Goal: Information Seeking & Learning: Understand process/instructions

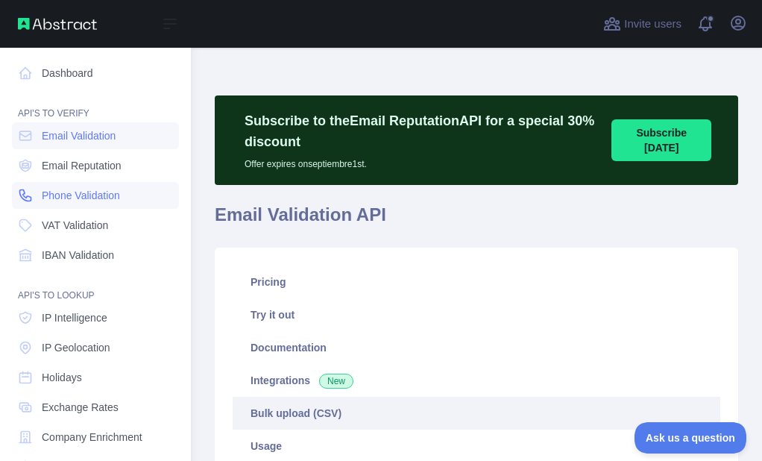
scroll to position [468, 0]
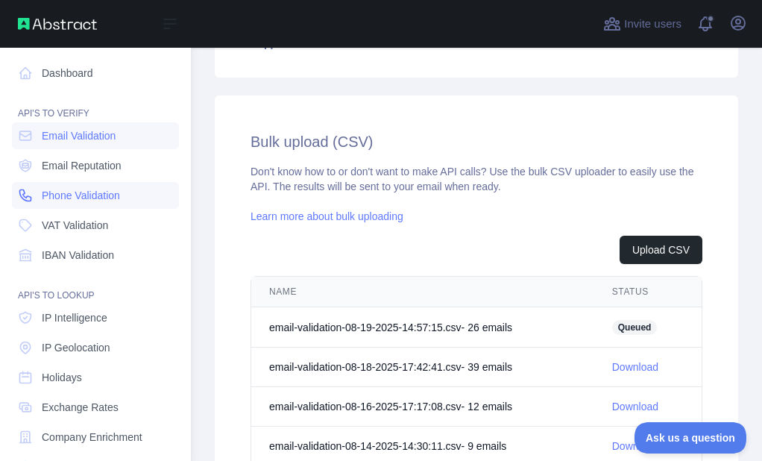
click at [48, 183] on link "Phone Validation" at bounding box center [95, 195] width 167 height 27
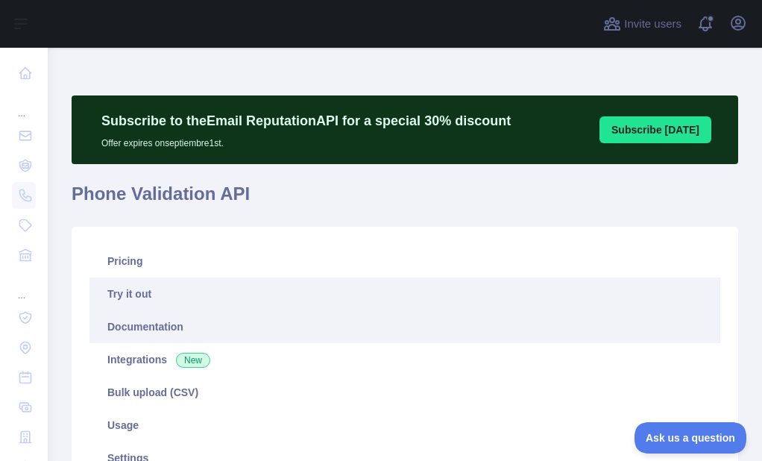
click at [155, 320] on link "Documentation" at bounding box center [404, 326] width 630 height 33
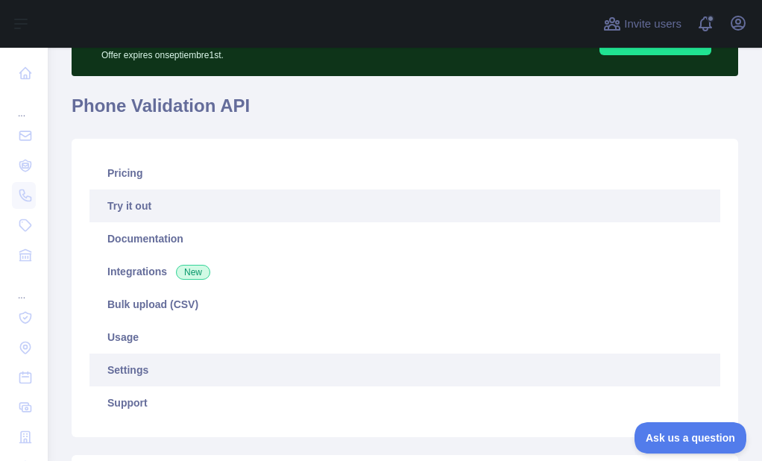
scroll to position [224, 0]
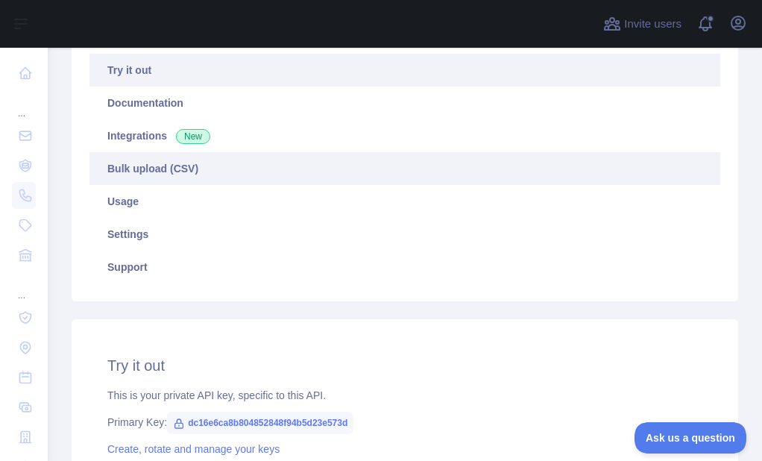
click at [175, 172] on link "Bulk upload (CSV)" at bounding box center [404, 168] width 630 height 33
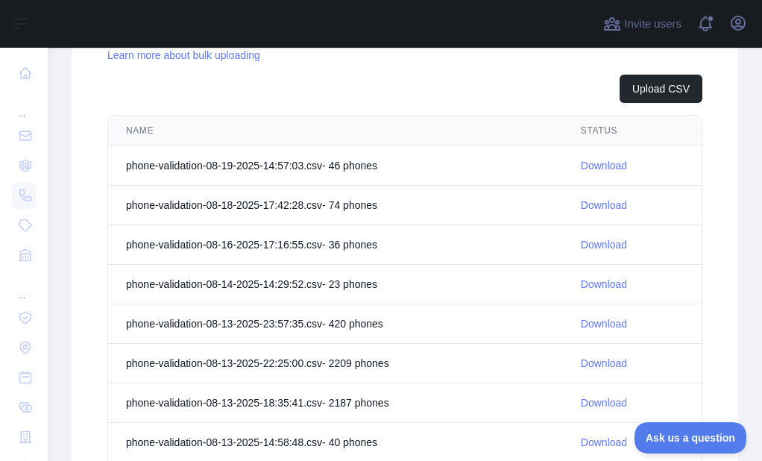
scroll to position [620, 0]
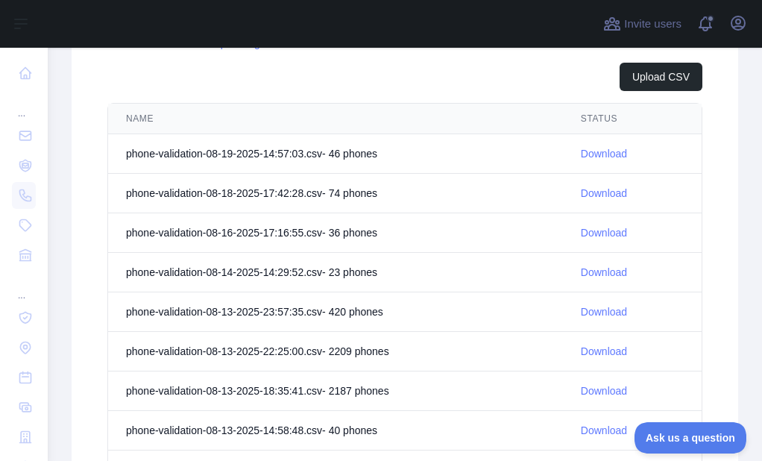
click at [601, 155] on link "Download" at bounding box center [604, 154] width 46 height 12
click at [68, 170] on div "Subscribe to the Email Reputation API for a special 30 % discount Offer expires…" at bounding box center [405, 55] width 714 height 1254
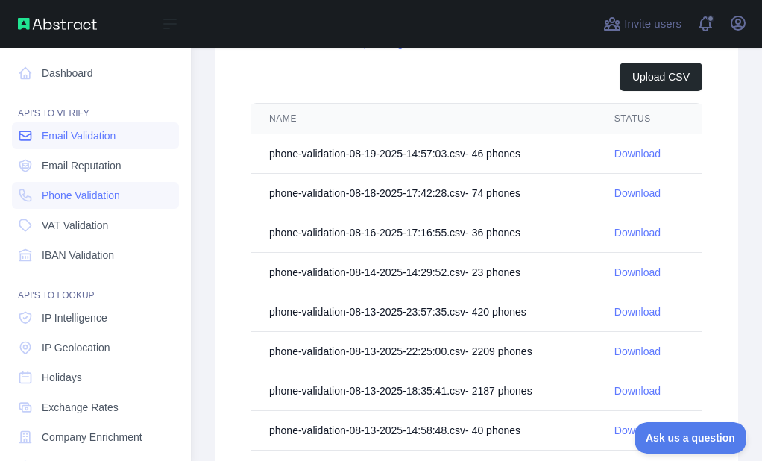
click at [21, 135] on icon at bounding box center [25, 135] width 15 height 15
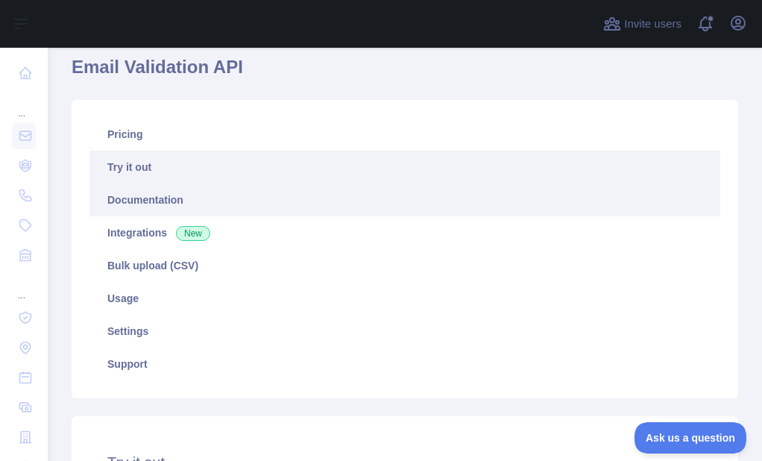
scroll to position [100, 0]
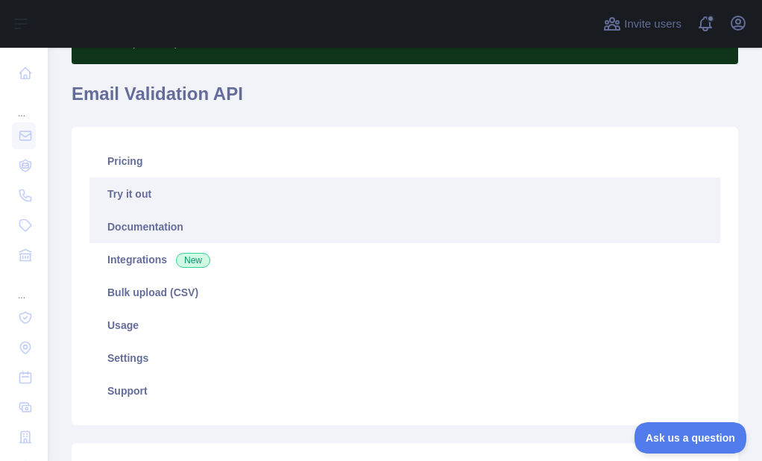
click at [145, 230] on link "Documentation" at bounding box center [404, 226] width 630 height 33
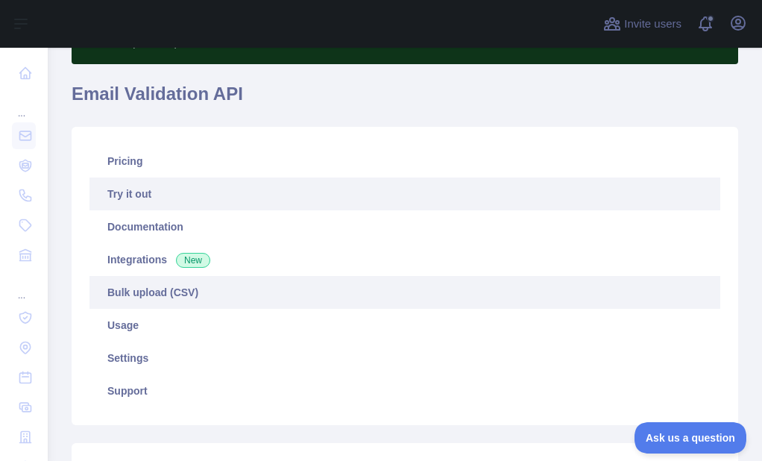
drag, startPoint x: 144, startPoint y: 288, endPoint x: 167, endPoint y: 285, distance: 23.3
click at [144, 287] on link "Bulk upload (CSV)" at bounding box center [404, 292] width 630 height 33
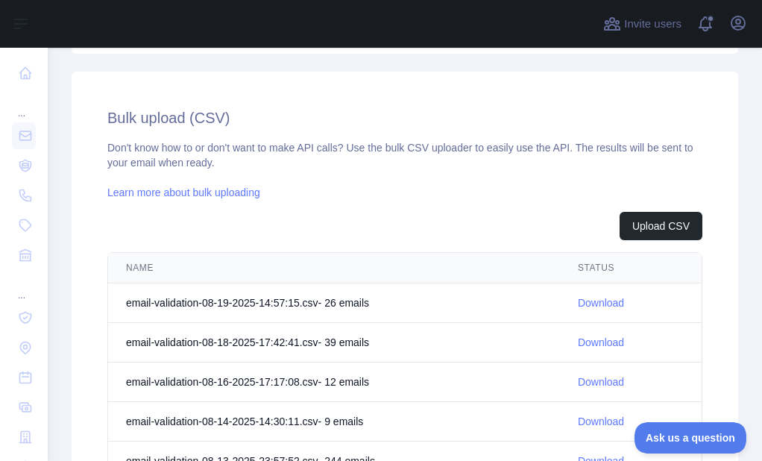
scroll to position [547, 0]
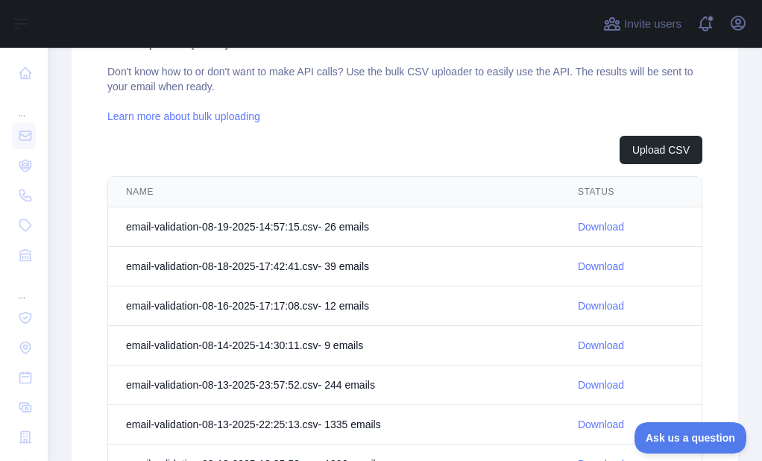
click at [591, 226] on link "Download" at bounding box center [601, 227] width 46 height 12
